Goal: Information Seeking & Learning: Check status

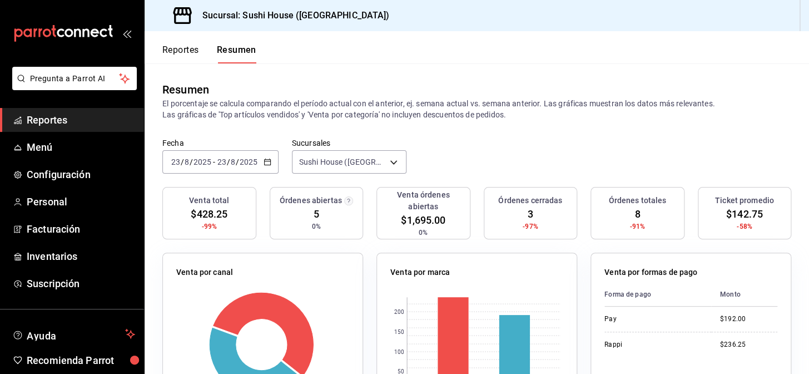
click at [98, 119] on span "Reportes" at bounding box center [81, 119] width 108 height 15
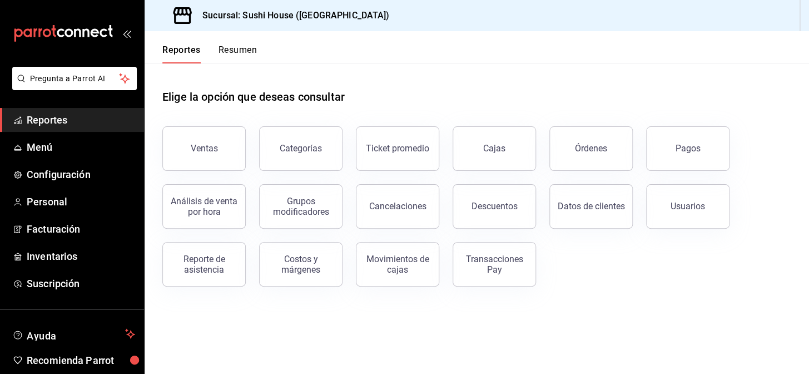
click at [239, 53] on button "Resumen" at bounding box center [237, 53] width 38 height 19
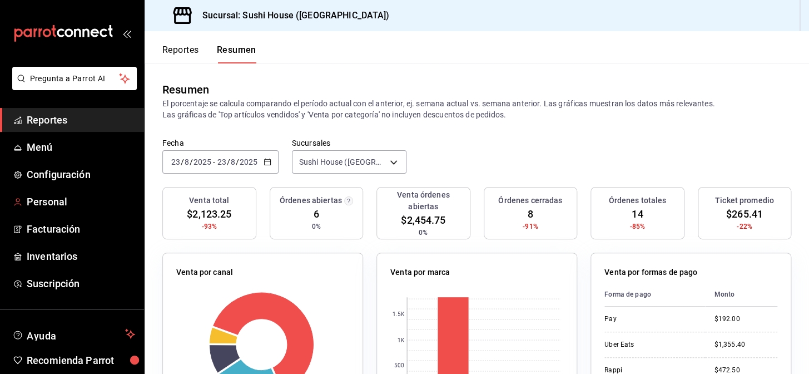
click at [61, 123] on span "Reportes" at bounding box center [81, 119] width 108 height 15
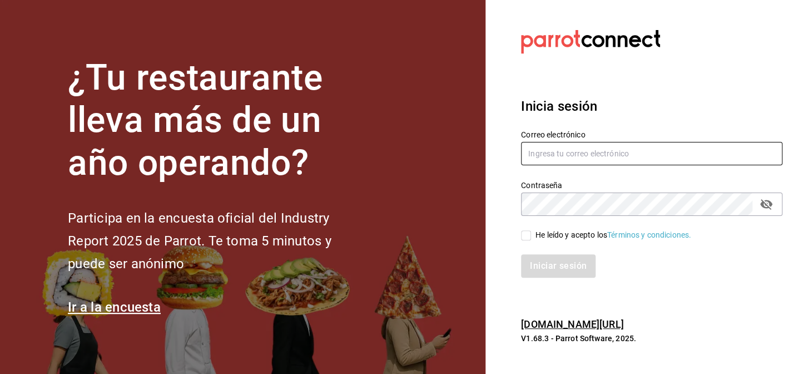
type input "[EMAIL_ADDRESS][DOMAIN_NAME]"
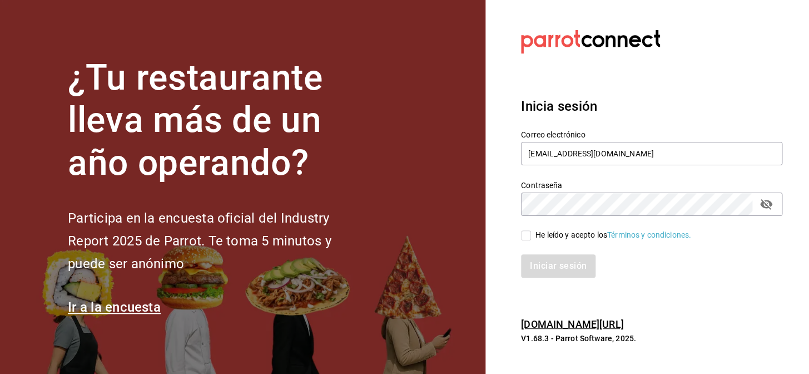
click at [526, 237] on input "He leído y acepto los Términos y condiciones." at bounding box center [526, 235] width 10 height 10
checkbox input "true"
click at [534, 259] on button "Iniciar sesión" at bounding box center [559, 265] width 76 height 23
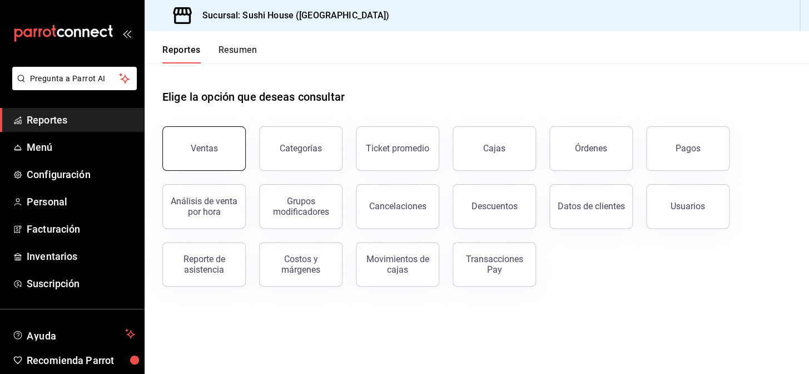
click at [191, 163] on button "Ventas" at bounding box center [203, 148] width 83 height 44
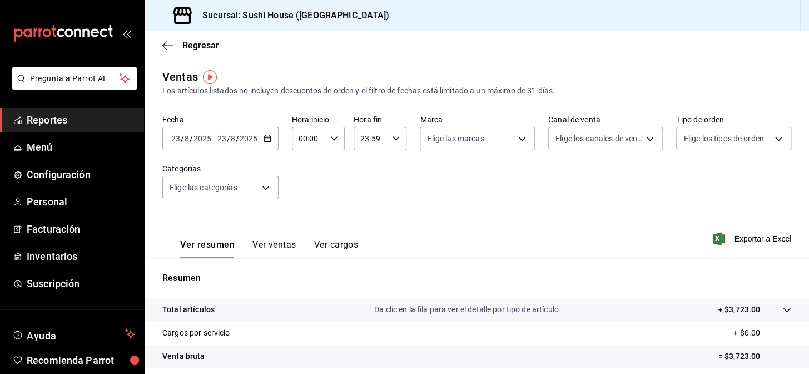
click at [265, 138] on icon "button" at bounding box center [268, 139] width 8 height 8
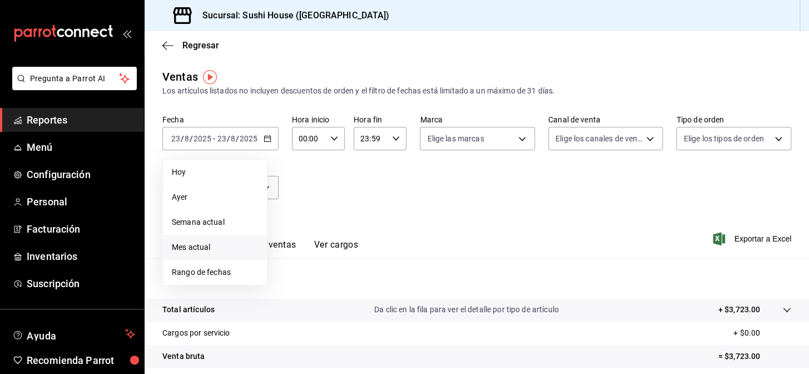
click at [196, 246] on span "Mes actual" at bounding box center [215, 247] width 86 height 12
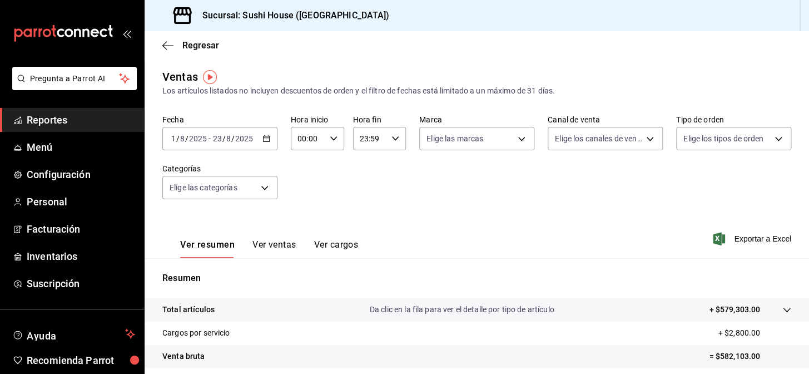
click at [63, 118] on span "Reportes" at bounding box center [81, 119] width 108 height 15
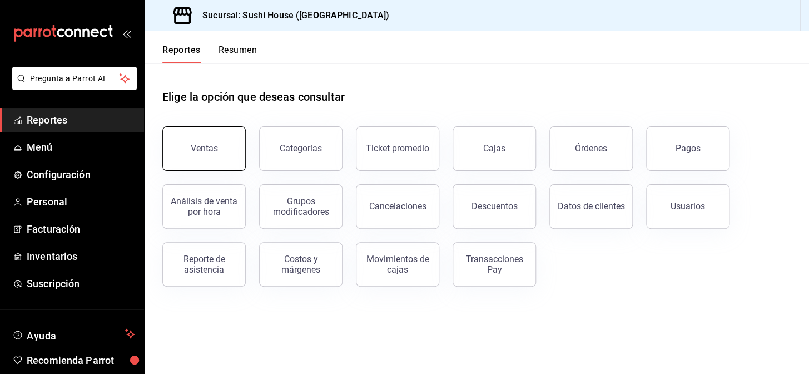
click at [200, 158] on button "Ventas" at bounding box center [203, 148] width 83 height 44
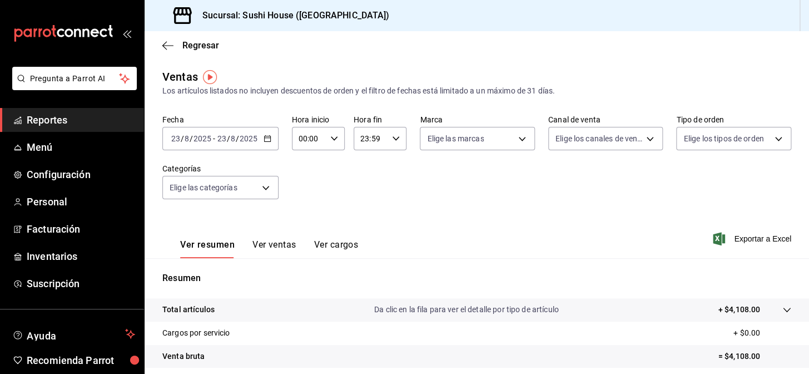
click at [54, 121] on span "Reportes" at bounding box center [81, 119] width 108 height 15
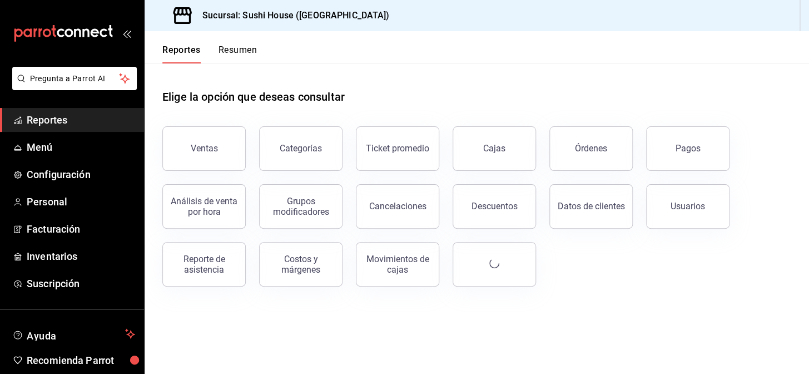
click at [235, 52] on button "Resumen" at bounding box center [237, 53] width 38 height 19
